Goal: Find specific page/section: Find specific page/section

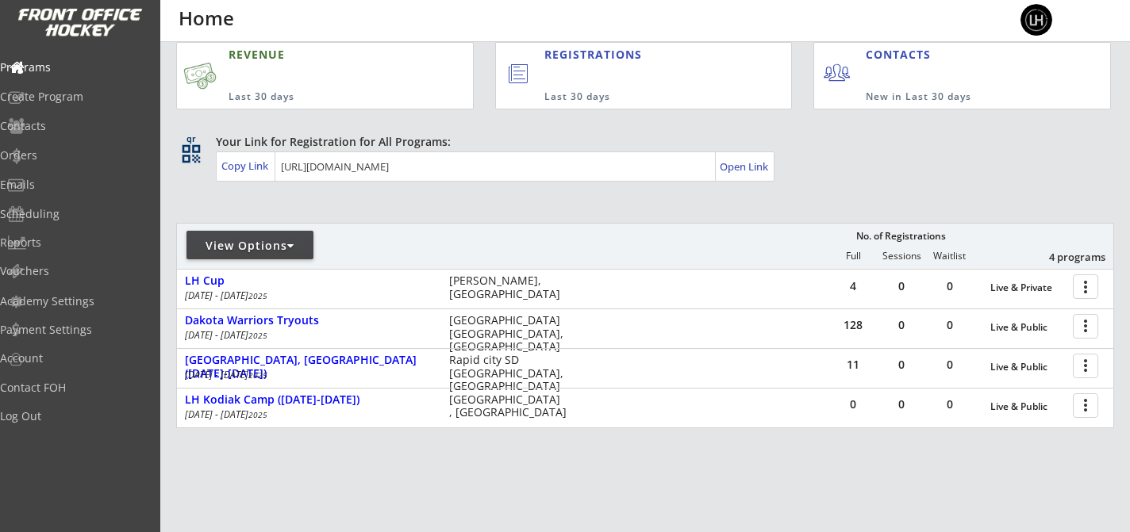
scroll to position [21, 0]
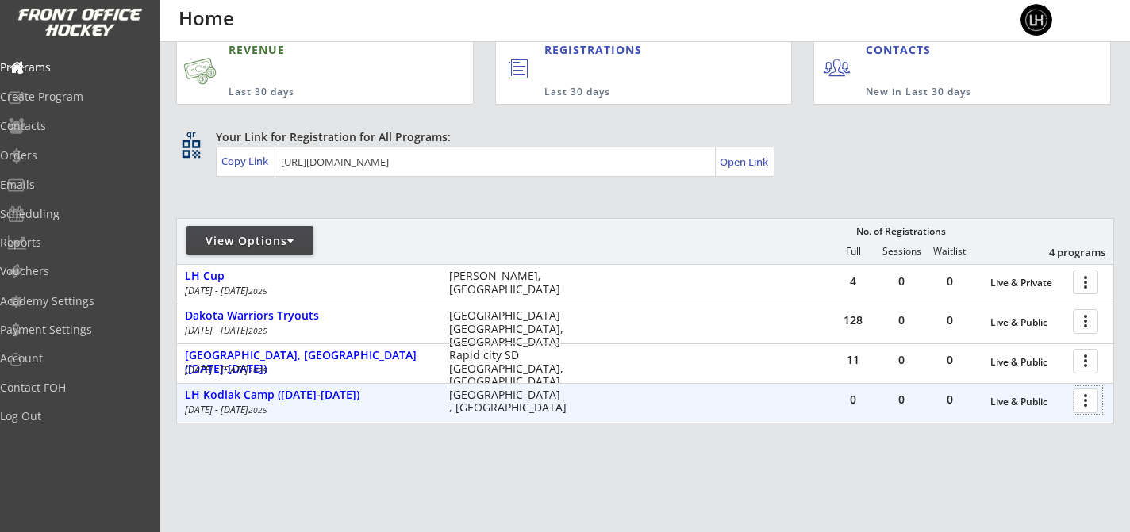
click at [1089, 395] on div at bounding box center [1088, 400] width 28 height 28
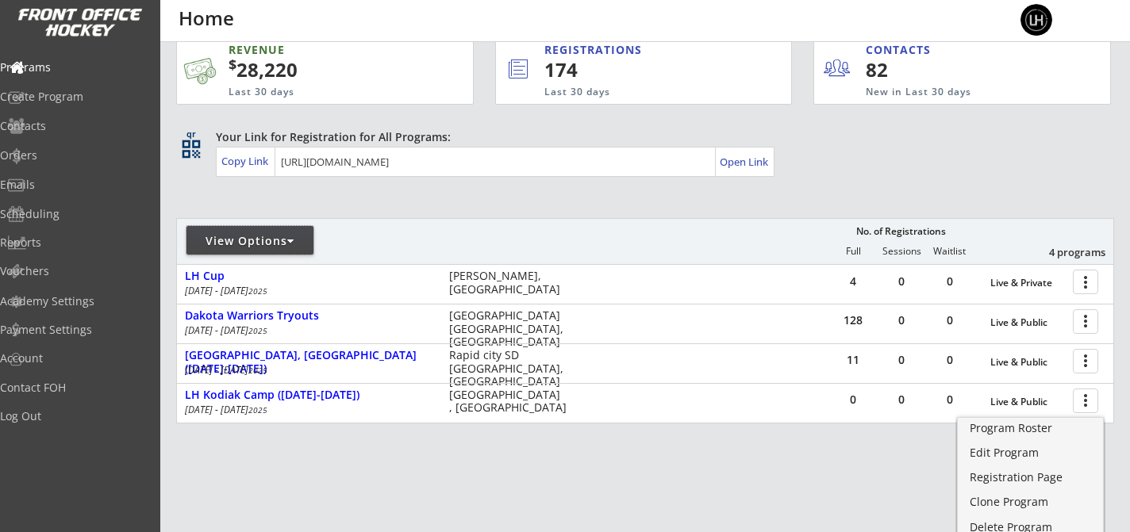
click at [294, 240] on div at bounding box center [290, 241] width 7 height 11
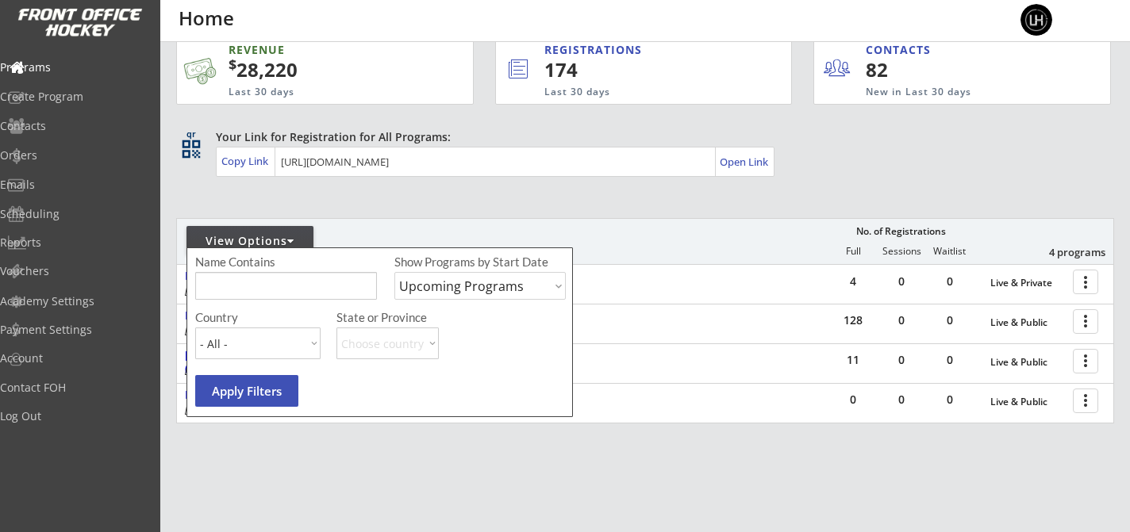
click at [484, 290] on select "Upcoming Programs Past Programs Specific Date Range" at bounding box center [479, 286] width 171 height 28
select select ""Past Programs""
click at [247, 393] on button "Apply Filters" at bounding box center [246, 391] width 103 height 32
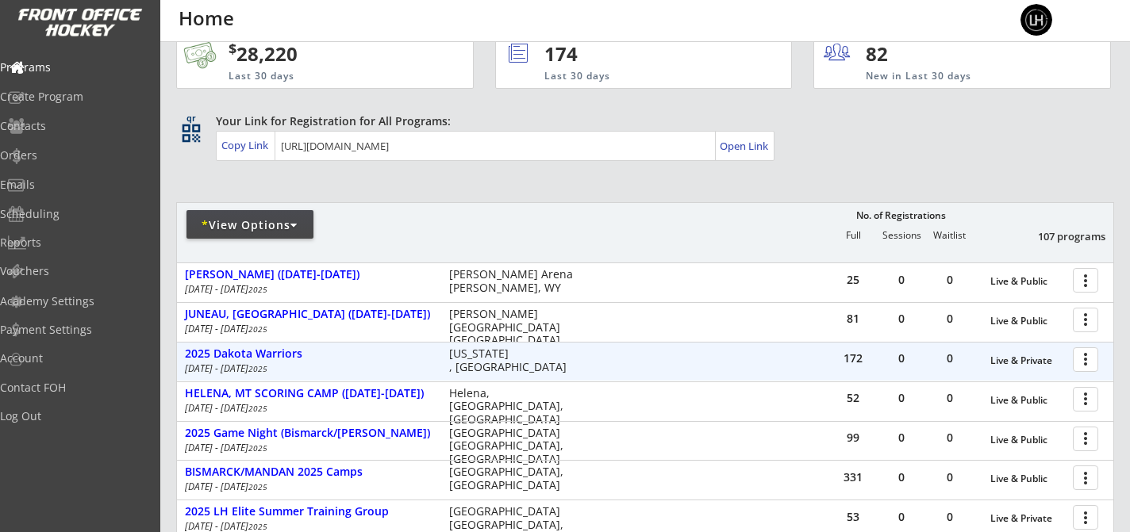
scroll to position [38, 0]
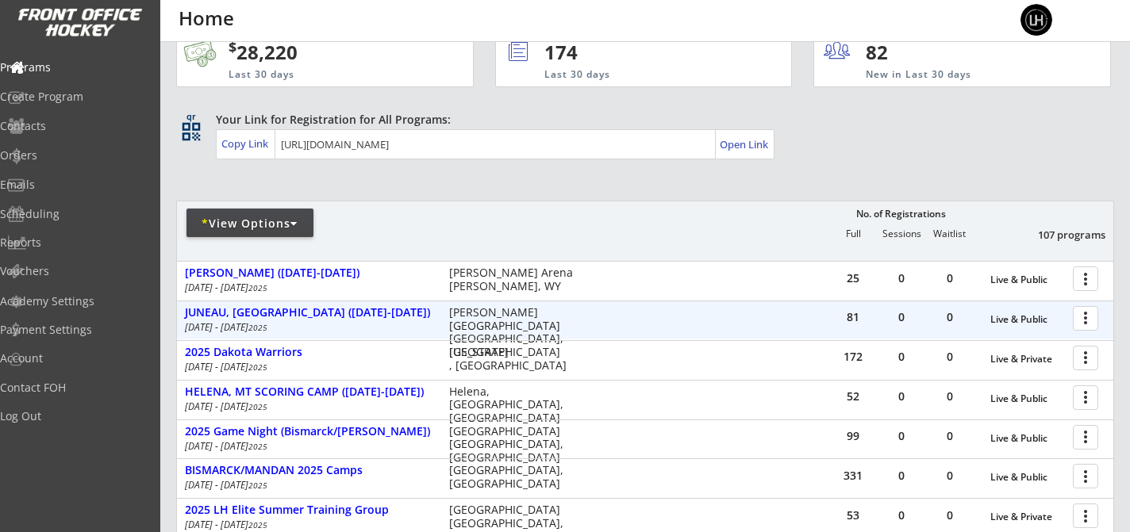
click at [1082, 323] on div at bounding box center [1088, 318] width 28 height 28
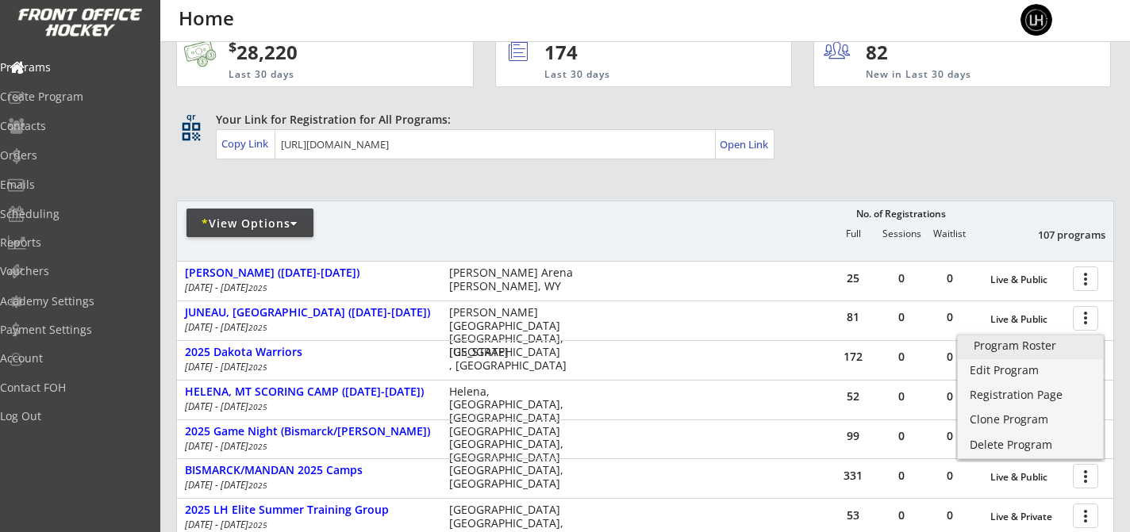
click at [1025, 343] on div "Program Roster" at bounding box center [1029, 345] width 113 height 11
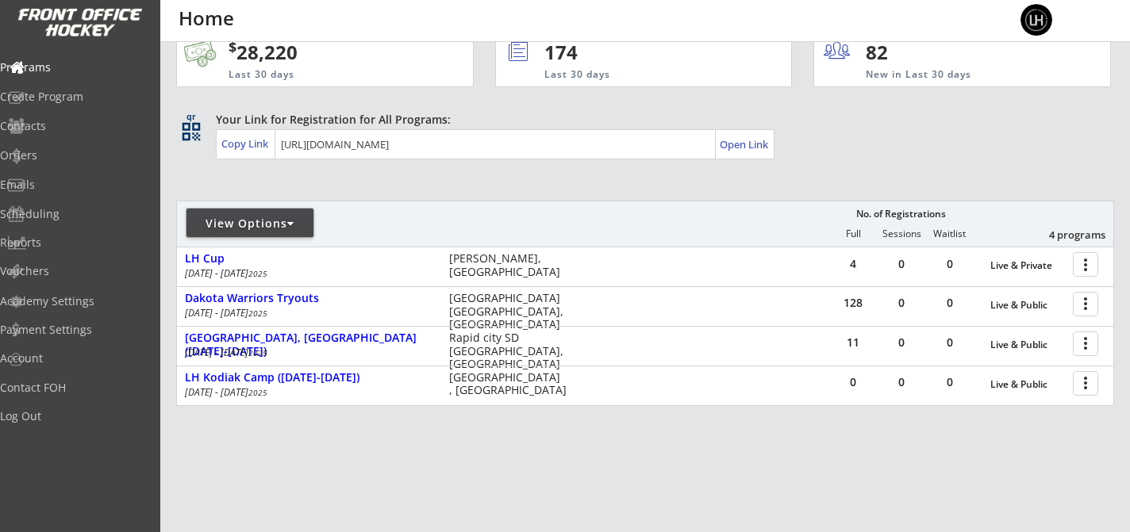
click at [283, 218] on div "View Options" at bounding box center [249, 224] width 127 height 16
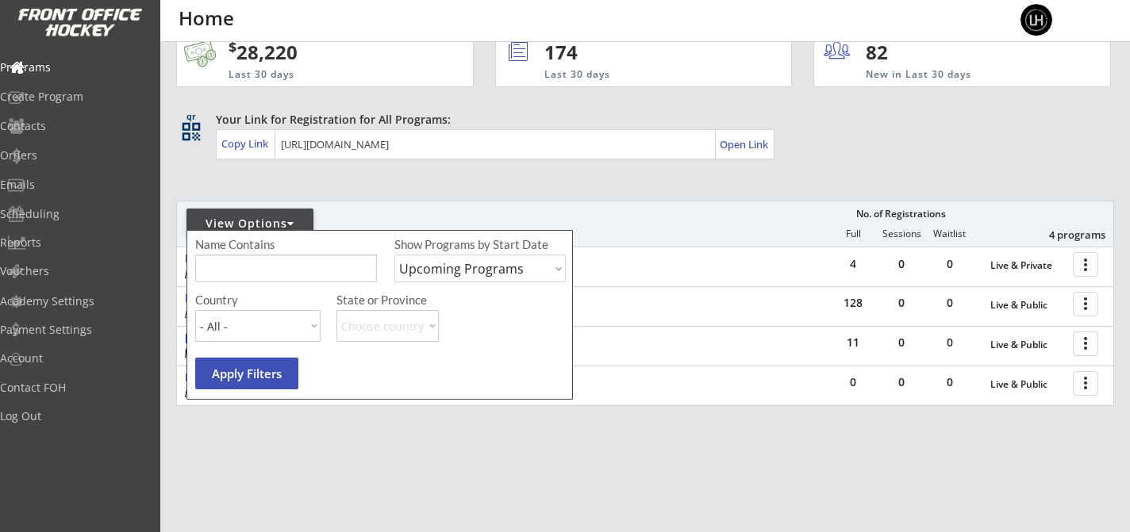
click at [473, 269] on select "Upcoming Programs Past Programs Specific Date Range" at bounding box center [479, 269] width 171 height 28
select select ""Past Programs""
click at [270, 370] on button "Apply Filters" at bounding box center [246, 374] width 103 height 32
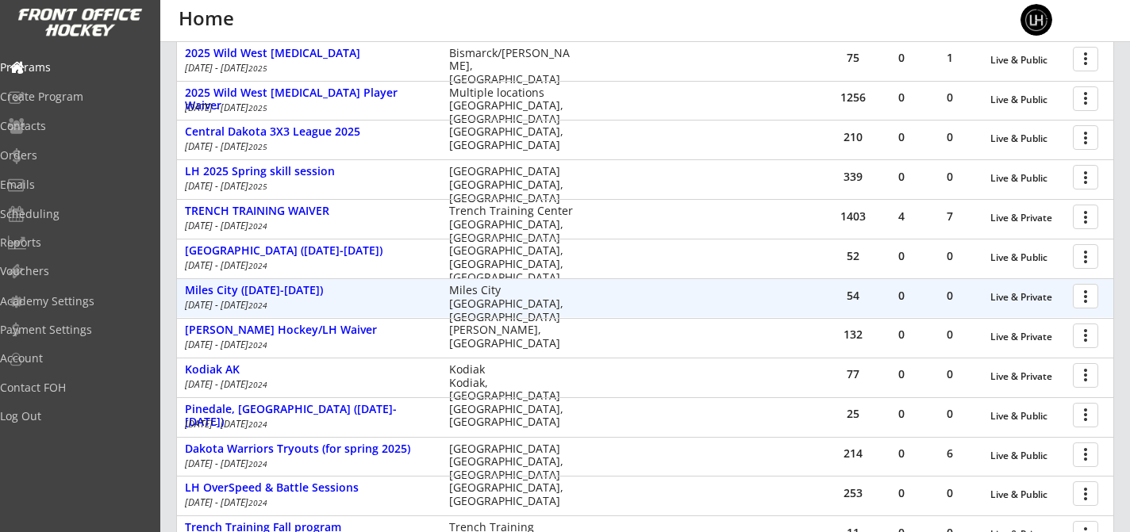
scroll to position [758, 0]
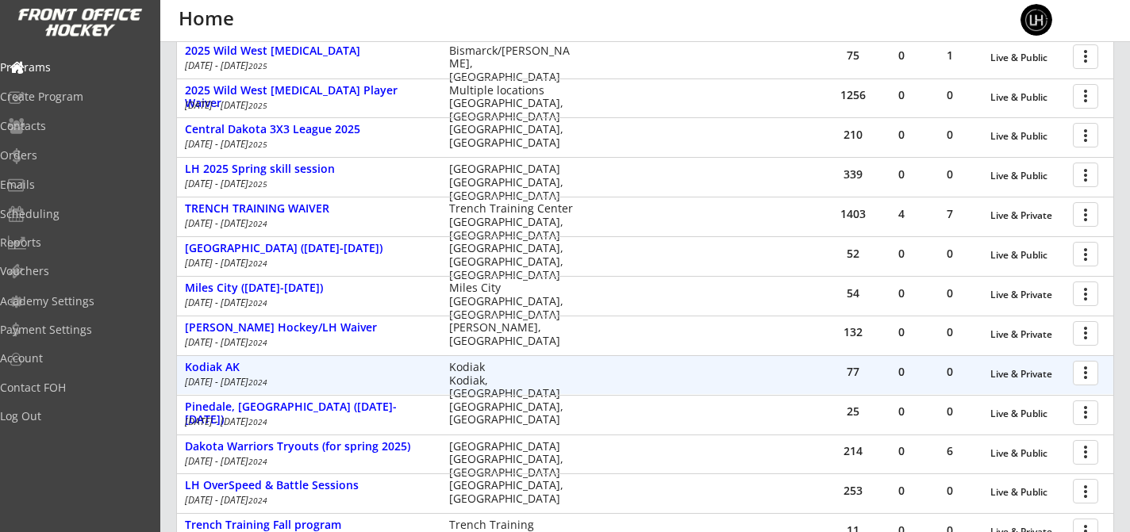
click at [1083, 372] on div at bounding box center [1088, 373] width 28 height 28
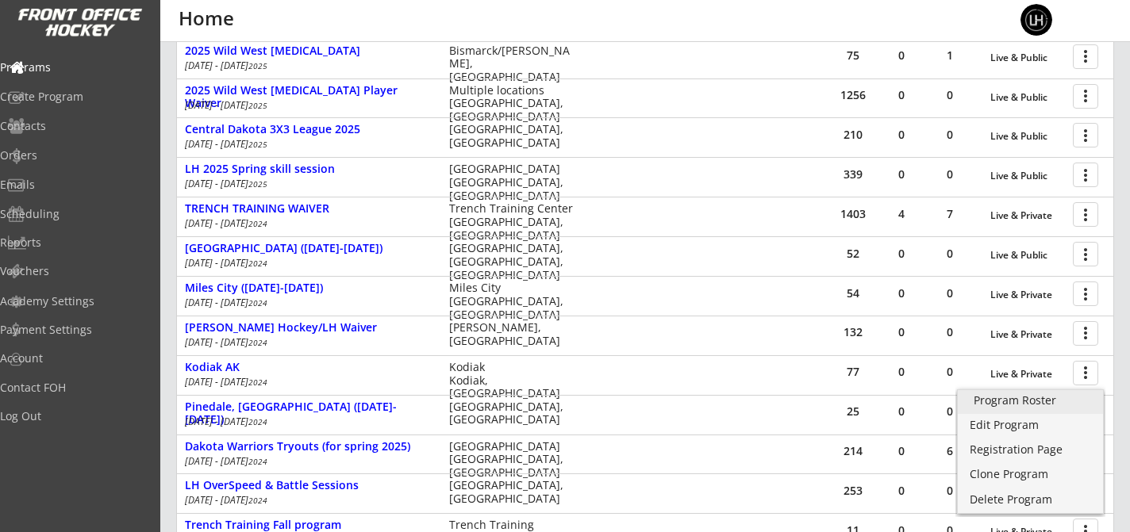
click at [1015, 405] on div "Program Roster" at bounding box center [1029, 400] width 113 height 11
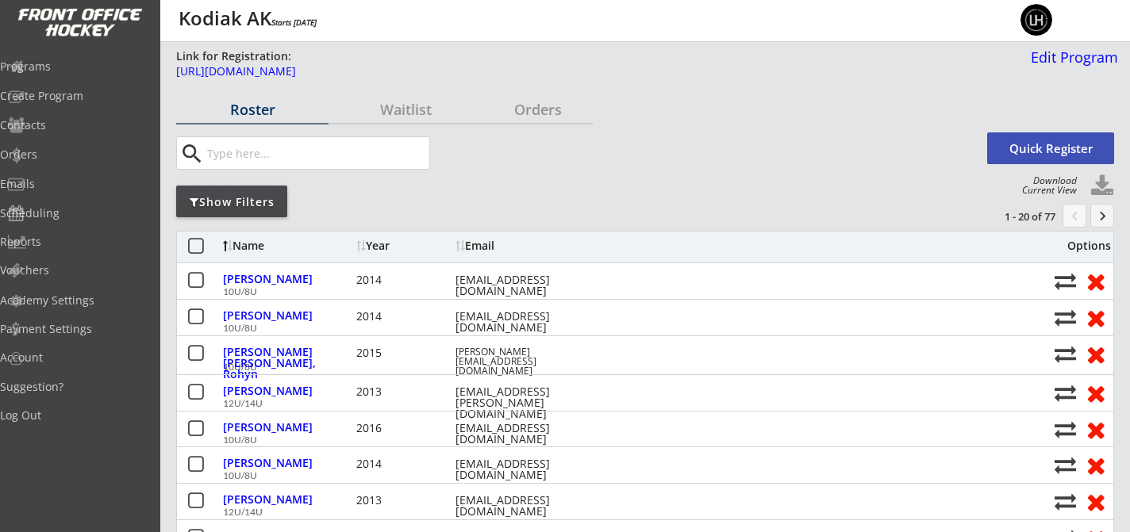
click at [1101, 213] on button "keyboard_arrow_right" at bounding box center [1102, 216] width 24 height 24
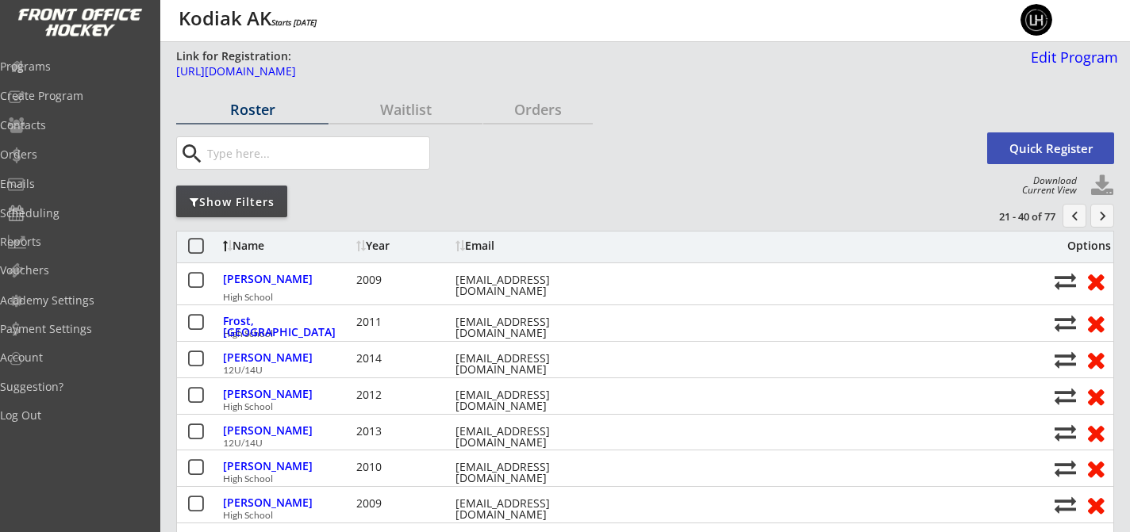
click at [1076, 217] on button "chevron_left" at bounding box center [1074, 216] width 24 height 24
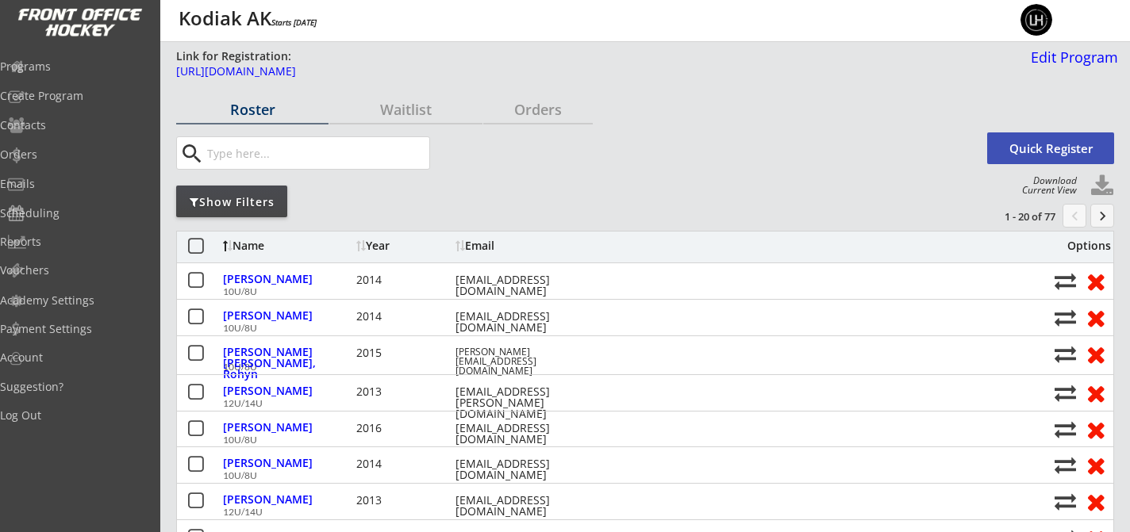
click at [1103, 221] on button "keyboard_arrow_right" at bounding box center [1102, 216] width 24 height 24
